Goal: Task Accomplishment & Management: Complete application form

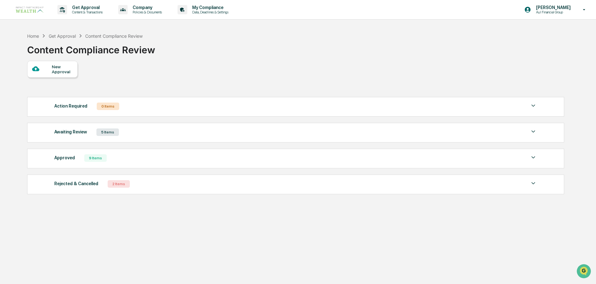
click at [119, 185] on div "2 Items" at bounding box center [119, 183] width 22 height 7
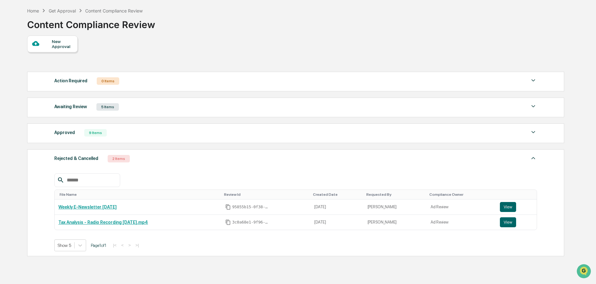
scroll to position [54, 0]
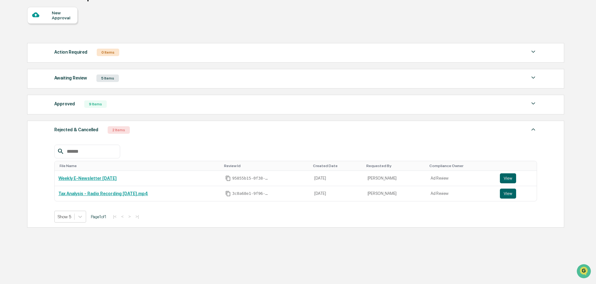
click at [197, 33] on div "New Approval Action Required 0 Items No data to display Show 5 Page 1 of 0 |< <…" at bounding box center [295, 119] width 536 height 224
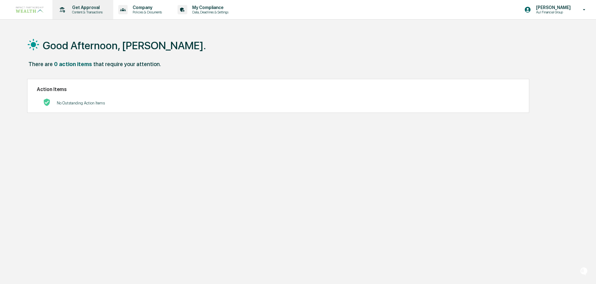
click at [90, 8] on p "Get Approval" at bounding box center [86, 7] width 39 height 5
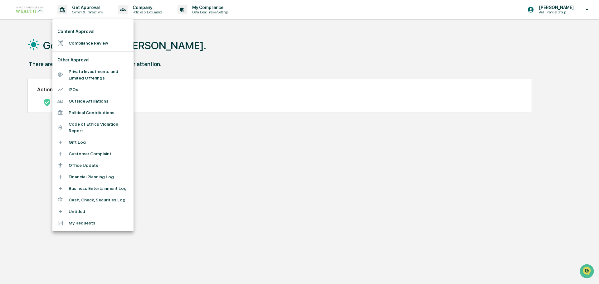
click at [85, 41] on li "Compliance Review" at bounding box center [92, 43] width 81 height 12
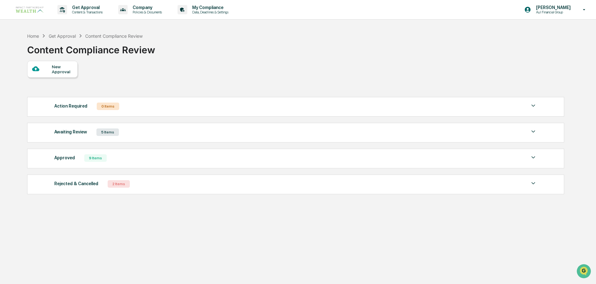
click at [56, 65] on div "New Approval" at bounding box center [62, 69] width 21 height 10
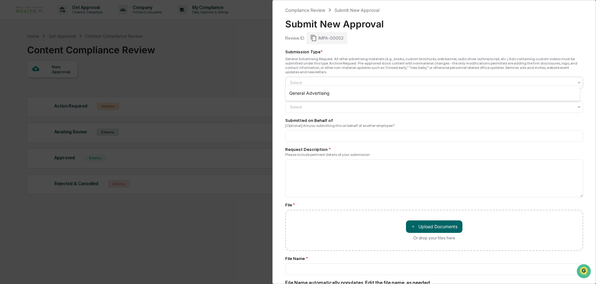
click at [193, 65] on div at bounding box center [432, 83] width 284 height 6
drag, startPoint x: 342, startPoint y: 37, endPoint x: 328, endPoint y: 38, distance: 13.4
click at [193, 38] on div "IMPA-00002" at bounding box center [326, 38] width 41 height 12
copy div "00002"
click at [193, 36] on div "IMPA-00002" at bounding box center [326, 38] width 41 height 12
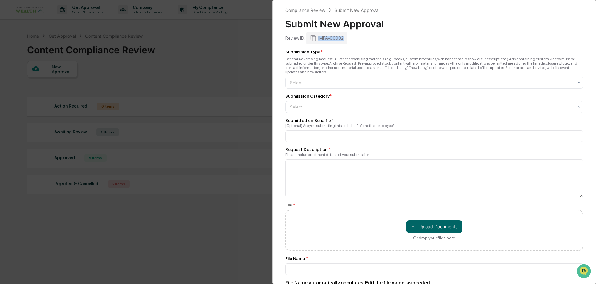
drag, startPoint x: 342, startPoint y: 38, endPoint x: 318, endPoint y: 38, distance: 23.4
click at [193, 38] on div "IMPA-00002" at bounding box center [326, 38] width 41 height 12
copy div "IMPA-00002"
click at [193, 65] on div at bounding box center [432, 83] width 284 height 6
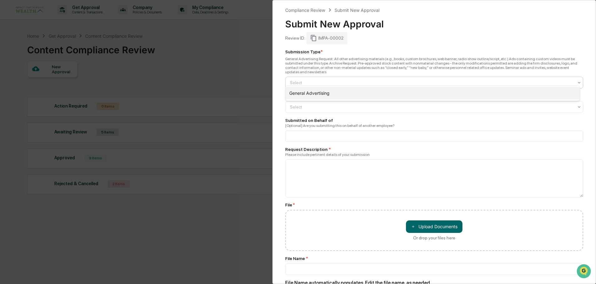
click at [193, 65] on div "General Advertising" at bounding box center [432, 93] width 294 height 12
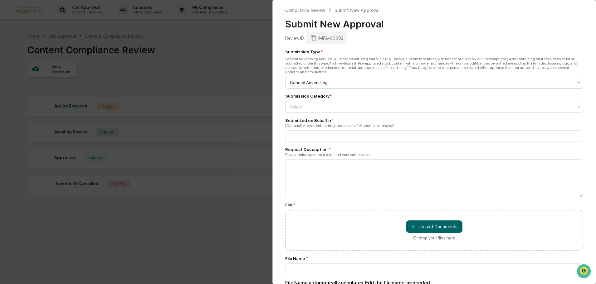
click at [193, 65] on div at bounding box center [432, 107] width 284 height 6
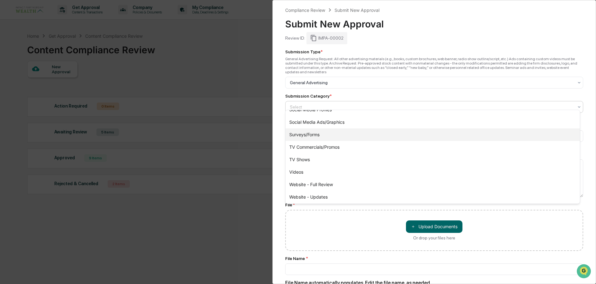
scroll to position [271, 0]
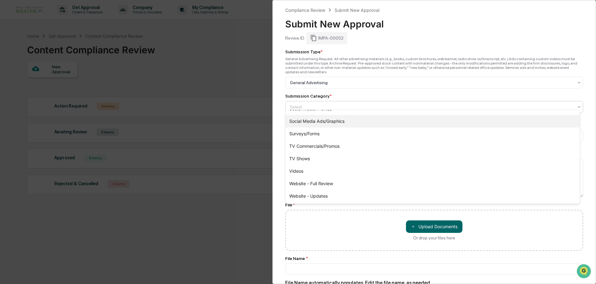
click at [193, 65] on div "Social Media Ads/Graphics" at bounding box center [432, 121] width 294 height 12
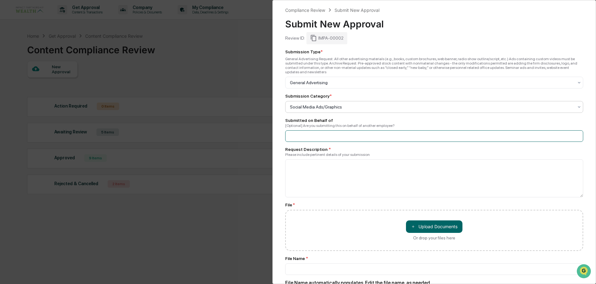
click at [193, 65] on input at bounding box center [434, 136] width 298 height 12
type input "*********"
click at [193, 65] on textarea at bounding box center [434, 178] width 298 height 38
type textarea "*"
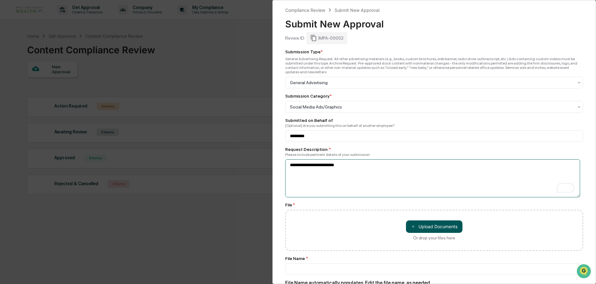
type textarea "**********"
click at [193, 65] on button "＋ Upload Documents" at bounding box center [434, 227] width 56 height 12
type input "**********"
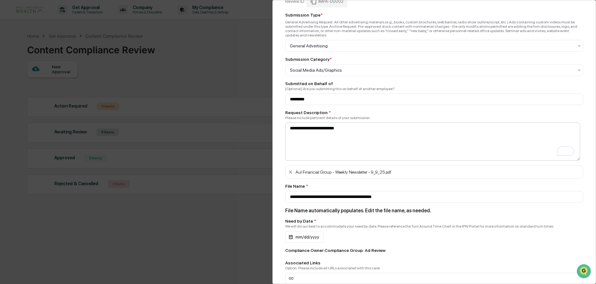
scroll to position [94, 0]
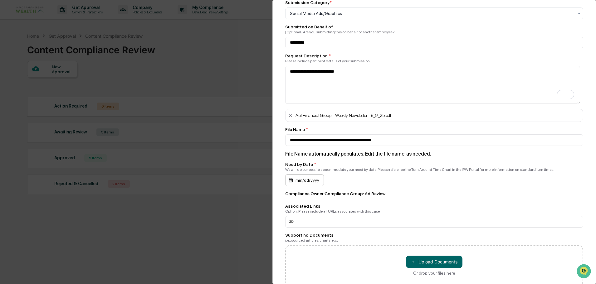
click at [193, 65] on div "mm/dd/yyyy" at bounding box center [304, 180] width 39 height 12
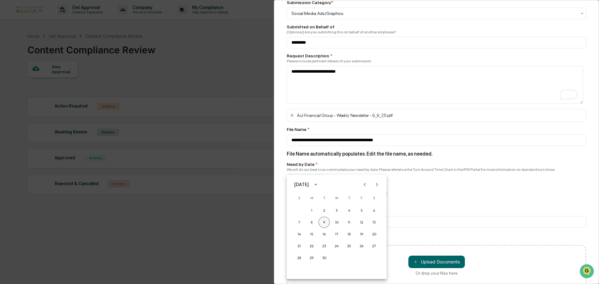
click at [193, 65] on button "9" at bounding box center [323, 222] width 11 height 11
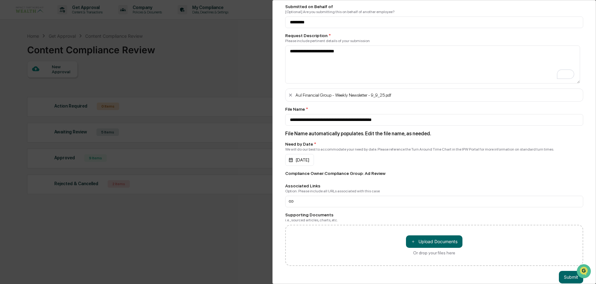
scroll to position [123, 0]
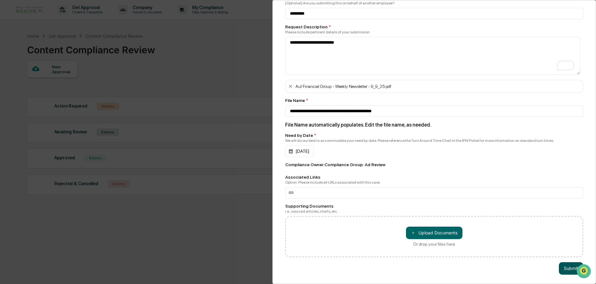
click at [193, 65] on button "Submit" at bounding box center [571, 268] width 24 height 12
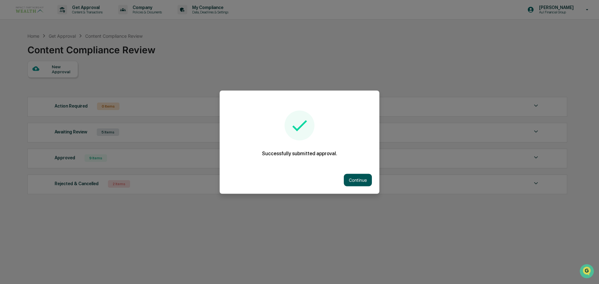
click at [193, 65] on button "Continue" at bounding box center [358, 180] width 28 height 12
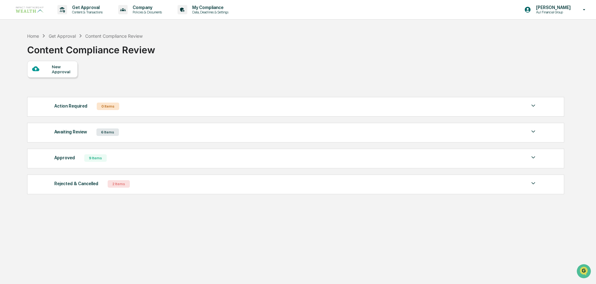
click at [139, 65] on div "Awaiting Review 6 Items" at bounding box center [295, 132] width 483 height 9
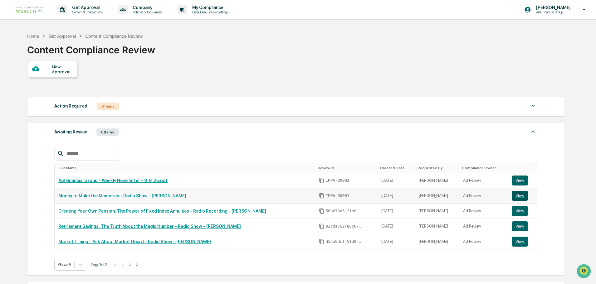
click at [193, 65] on button "View" at bounding box center [520, 196] width 16 height 10
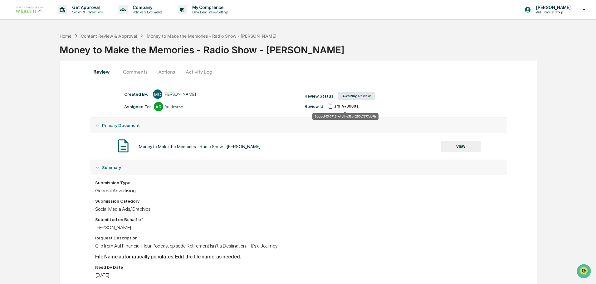
click at [338, 105] on span "IMPA-00001" at bounding box center [346, 106] width 24 height 5
drag, startPoint x: 357, startPoint y: 106, endPoint x: 333, endPoint y: 106, distance: 24.0
click at [333, 106] on div "Review Id: IMPA-00001" at bounding box center [391, 107] width 181 height 6
copy span "IMPA-00001"
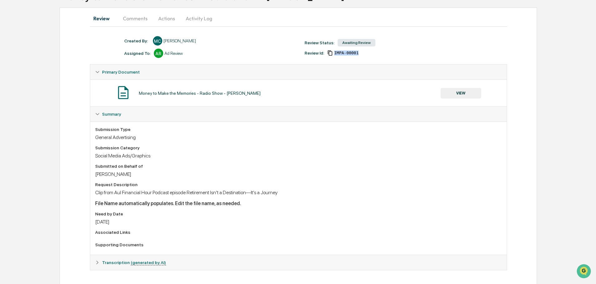
scroll to position [56, 0]
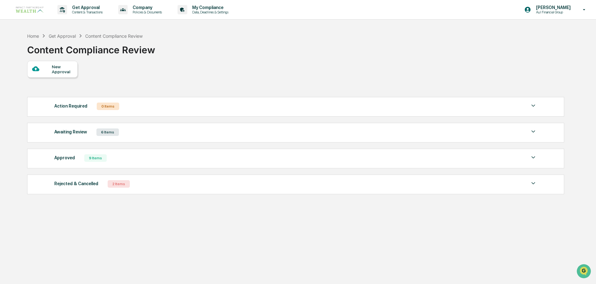
click at [112, 132] on div "6 Items" at bounding box center [107, 132] width 22 height 7
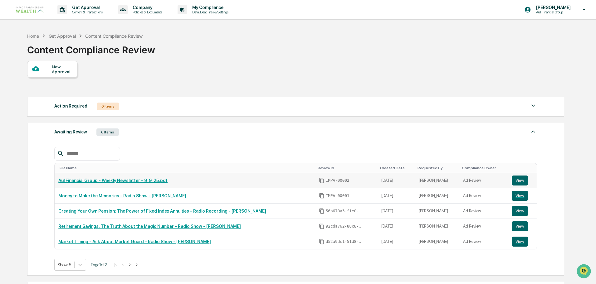
click at [139, 179] on link "Aul Financial Group - Weekly Newsletter - 9_9_25.pdf" at bounding box center [112, 180] width 109 height 5
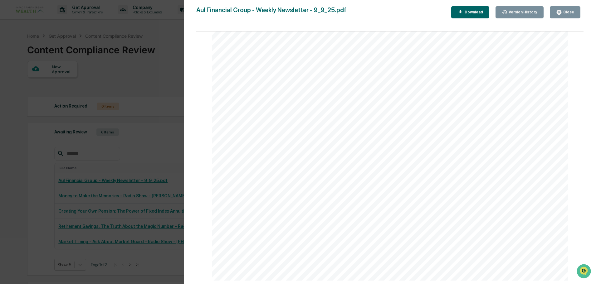
scroll to position [1934, 0]
click at [565, 7] on button "Close" at bounding box center [565, 12] width 31 height 12
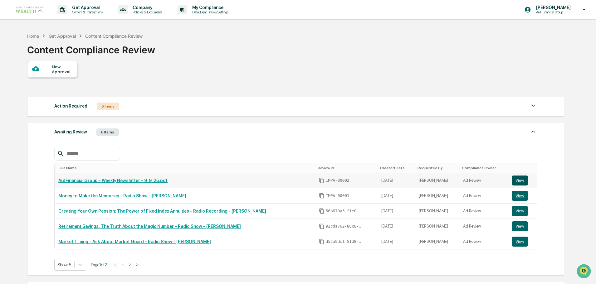
click at [518, 182] on button "View" at bounding box center [520, 181] width 16 height 10
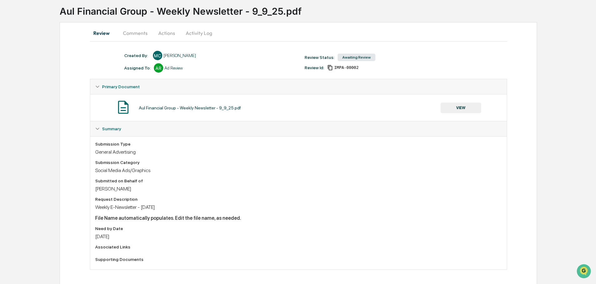
scroll to position [40, 0]
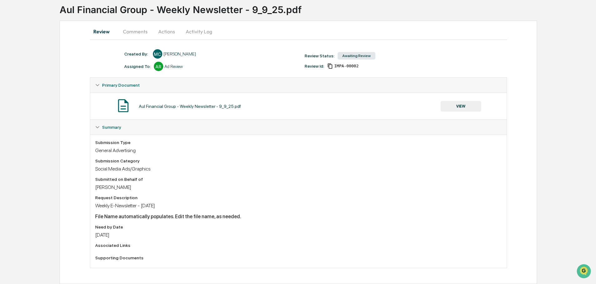
click at [139, 32] on button "Comments" at bounding box center [135, 31] width 35 height 15
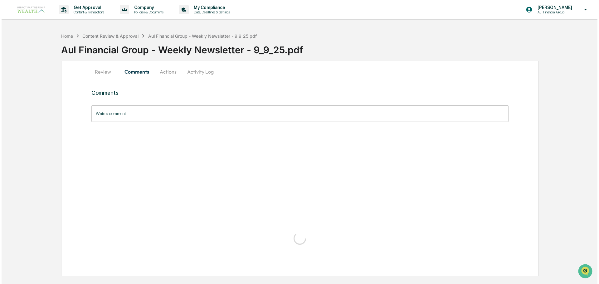
scroll to position [0, 0]
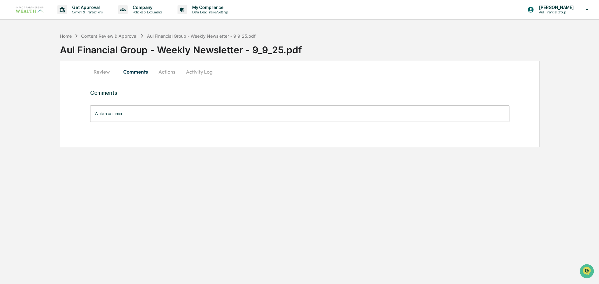
click at [171, 73] on button "Actions" at bounding box center [167, 71] width 28 height 15
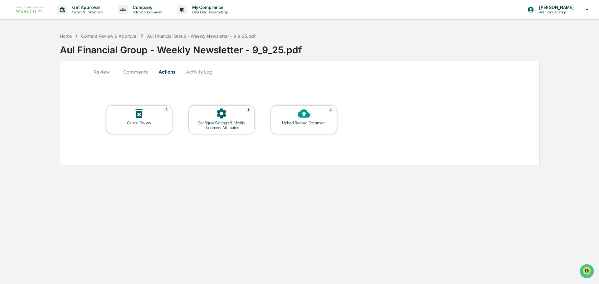
click at [197, 72] on button "Activity Log" at bounding box center [199, 71] width 36 height 15
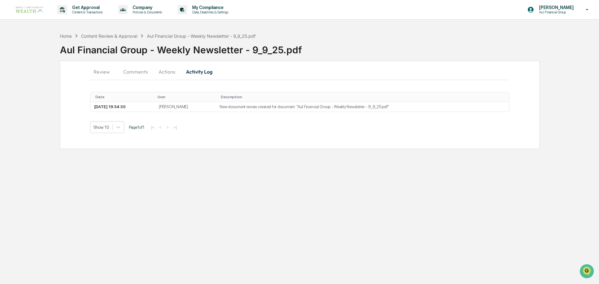
click at [159, 74] on button "Actions" at bounding box center [167, 71] width 28 height 15
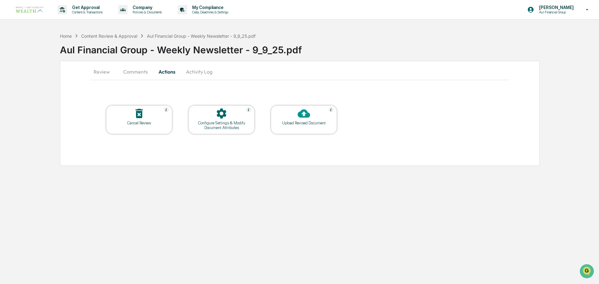
click at [231, 117] on div at bounding box center [221, 113] width 62 height 13
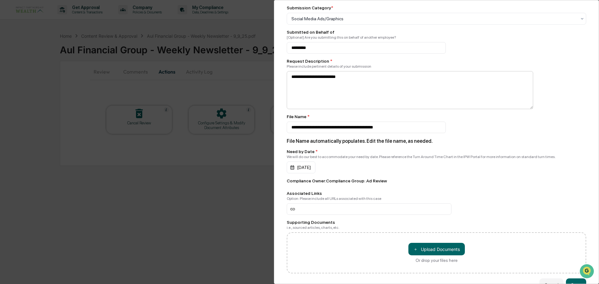
scroll to position [92, 0]
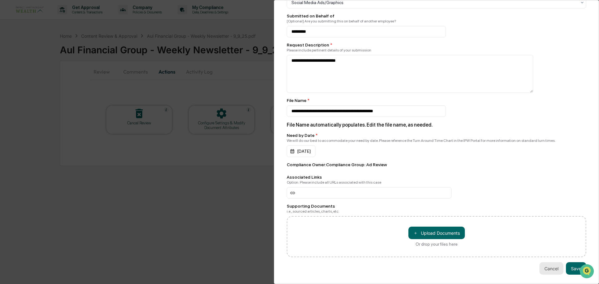
click at [551, 266] on button "Cancel" at bounding box center [551, 268] width 24 height 12
